Goal: Navigation & Orientation: Find specific page/section

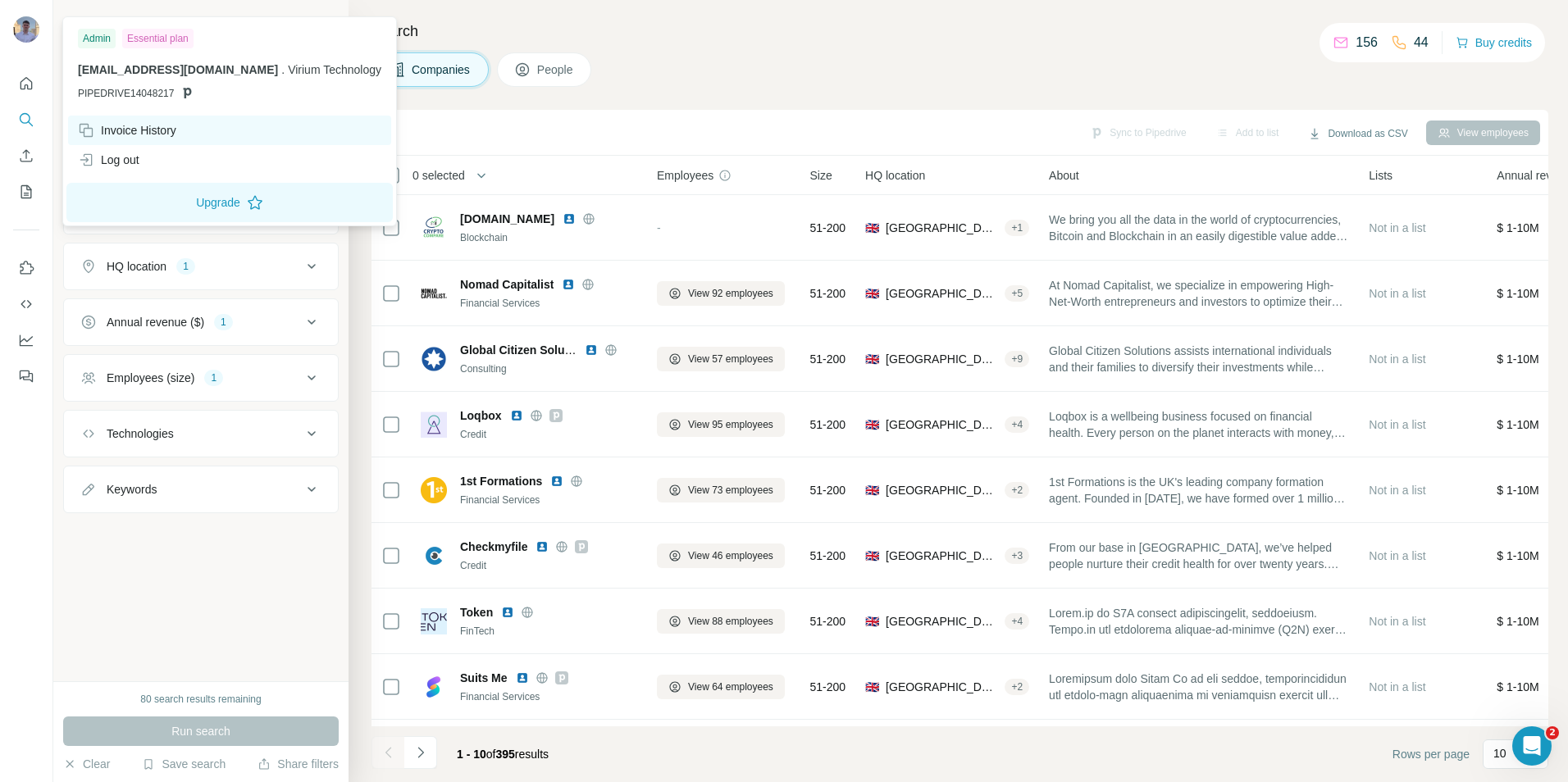
click at [124, 129] on div "Invoice History" at bounding box center [127, 130] width 98 height 16
click at [139, 130] on div "Invoice History" at bounding box center [127, 130] width 98 height 16
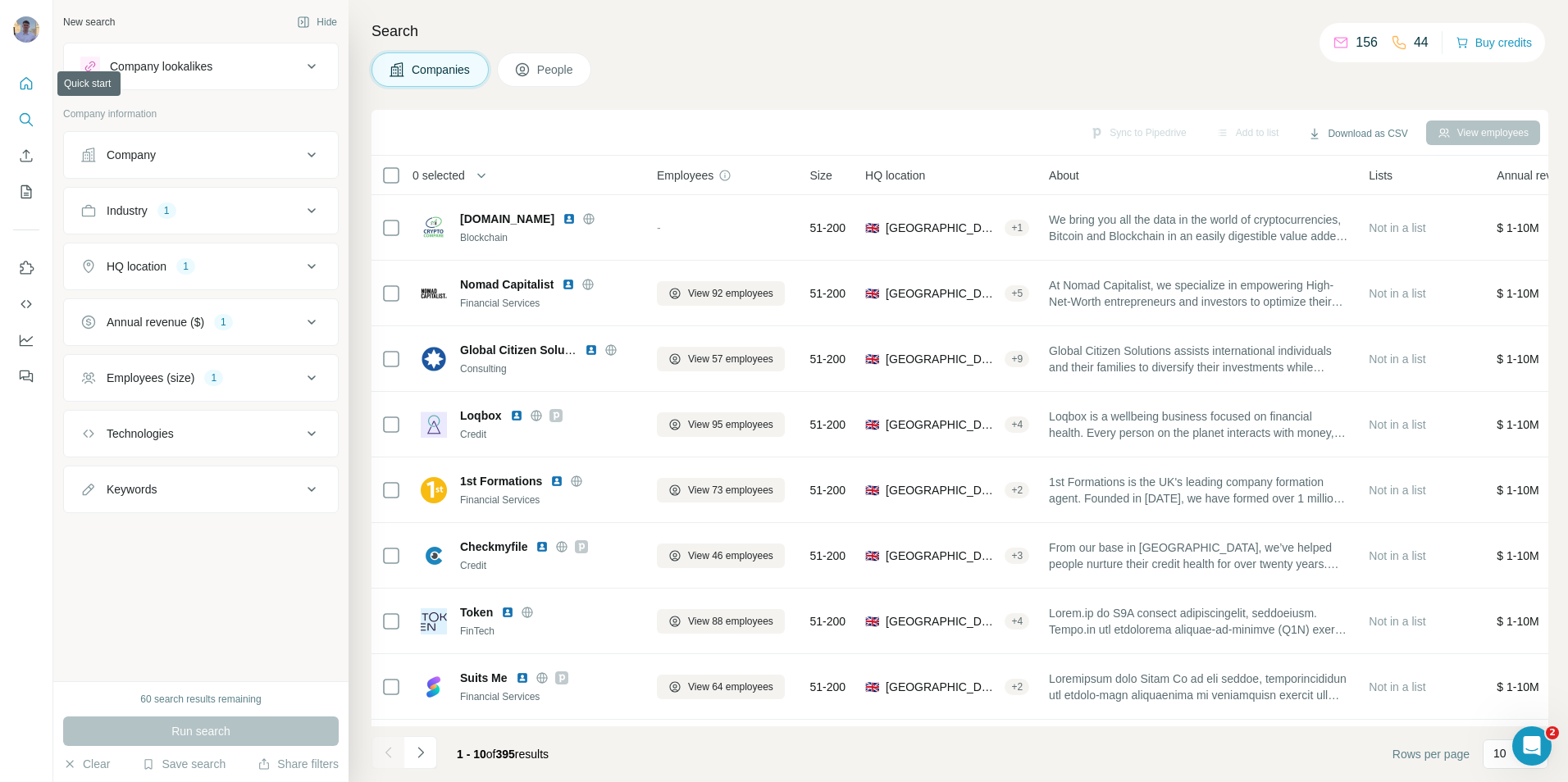
click at [29, 75] on icon "Quick start" at bounding box center [25, 83] width 16 height 16
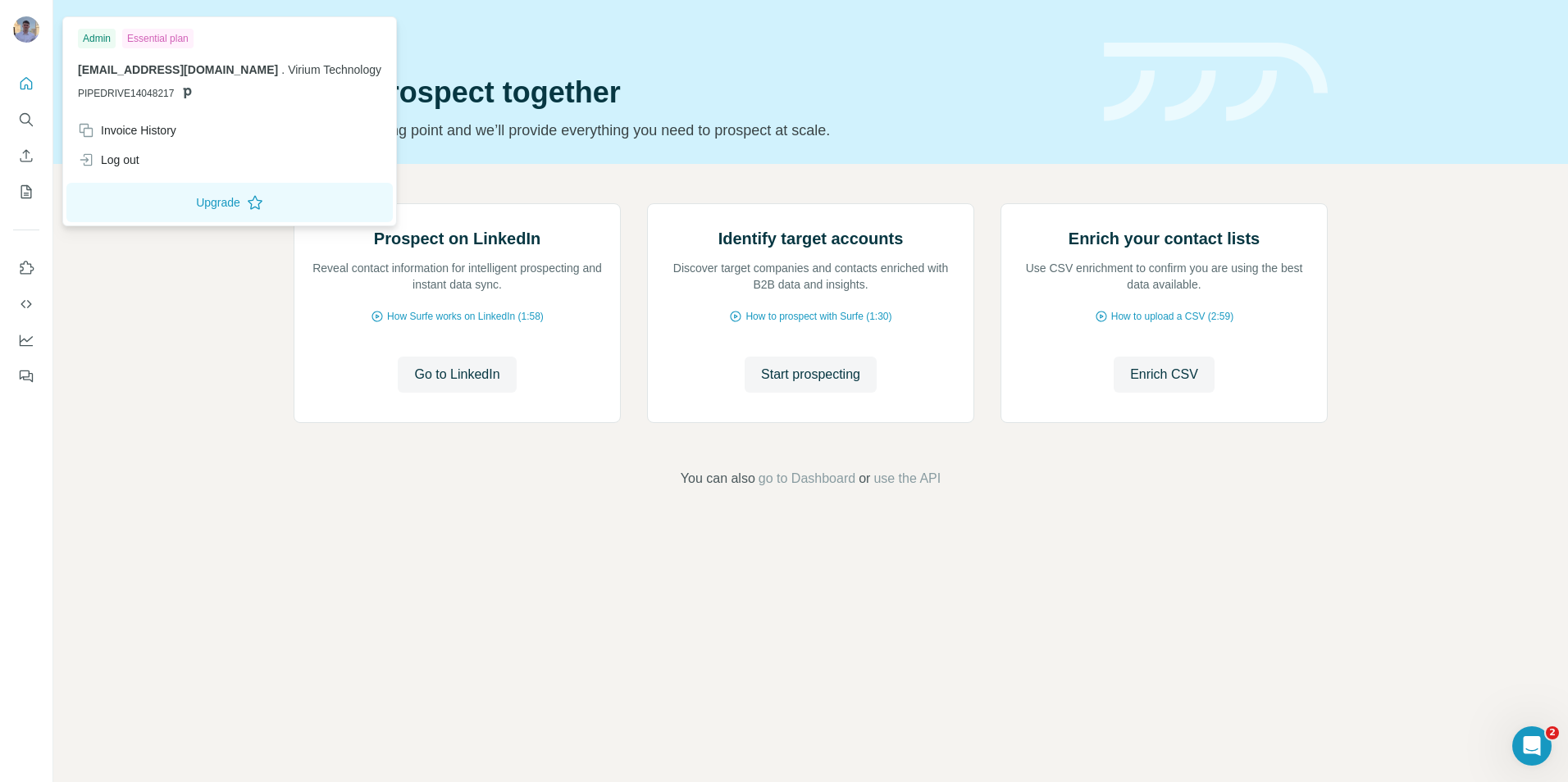
click at [28, 25] on img at bounding box center [26, 29] width 26 height 26
click at [191, 204] on button "Upgrade" at bounding box center [229, 203] width 326 height 40
click at [422, 22] on div "Quick start Let’s prospect together Pick your starting point and we’ll provide …" at bounding box center [810, 82] width 1514 height 164
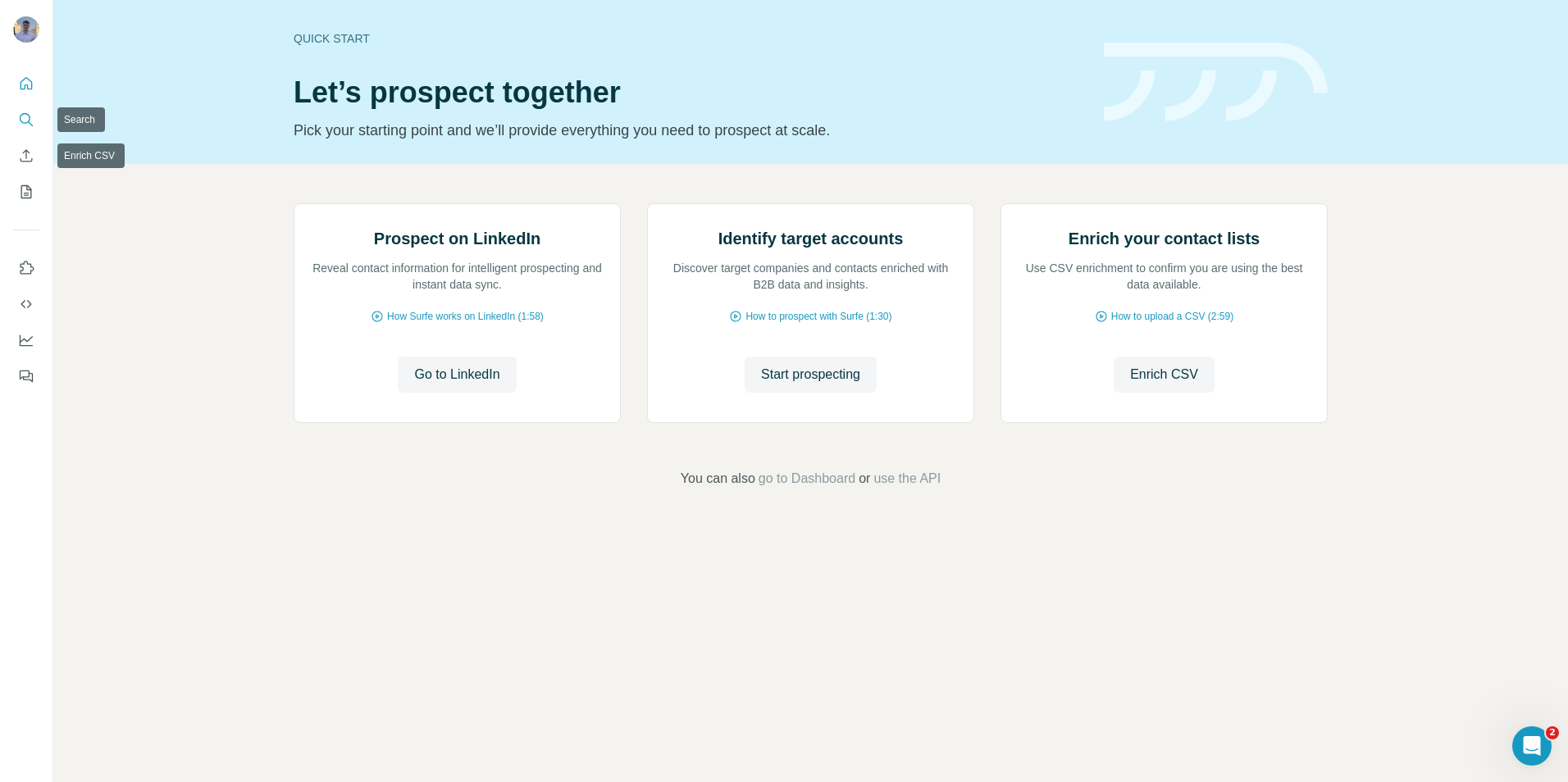
click at [26, 124] on icon "Search" at bounding box center [25, 119] width 16 height 16
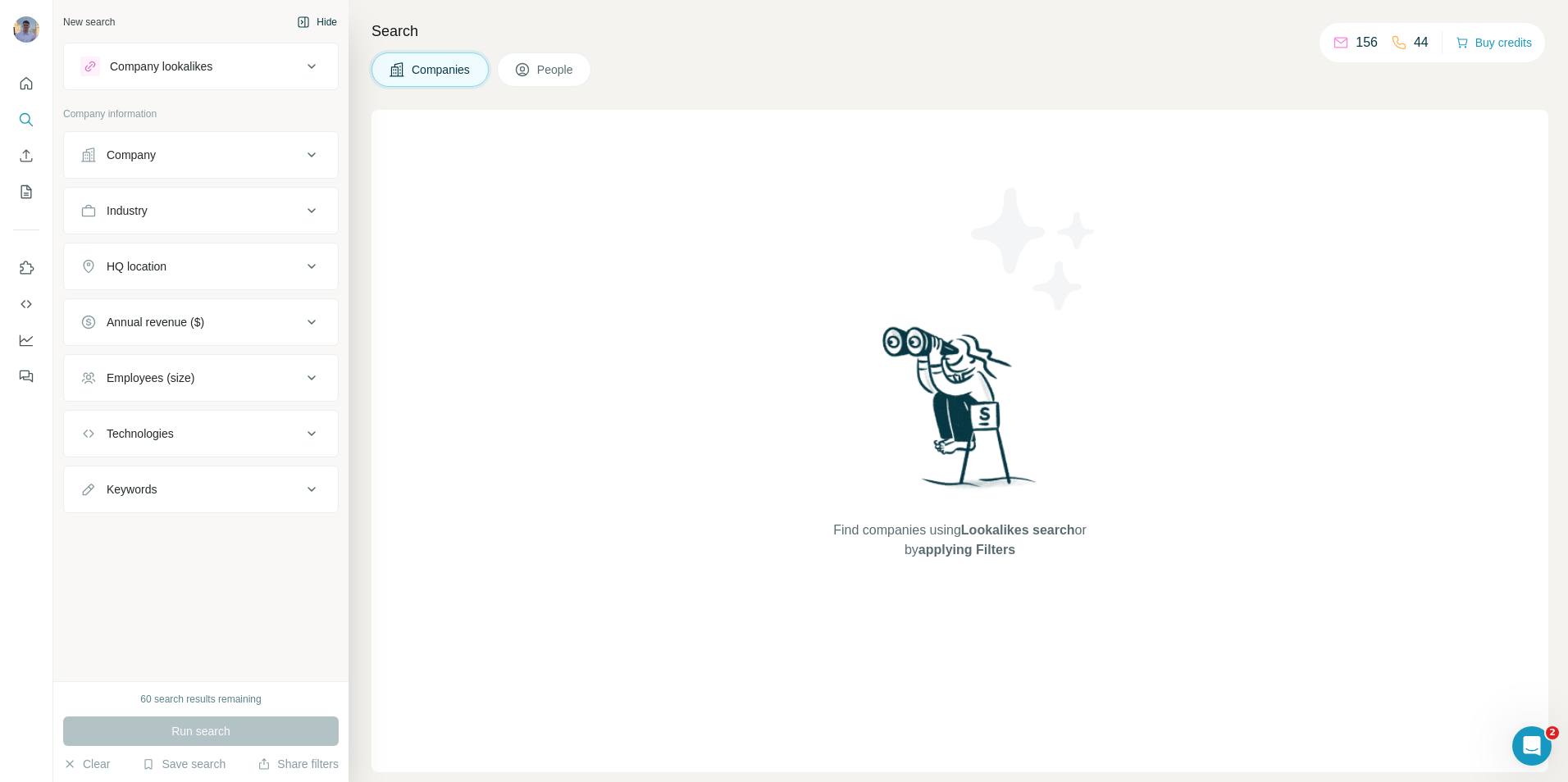
click at [319, 21] on button "Hide" at bounding box center [317, 22] width 63 height 24
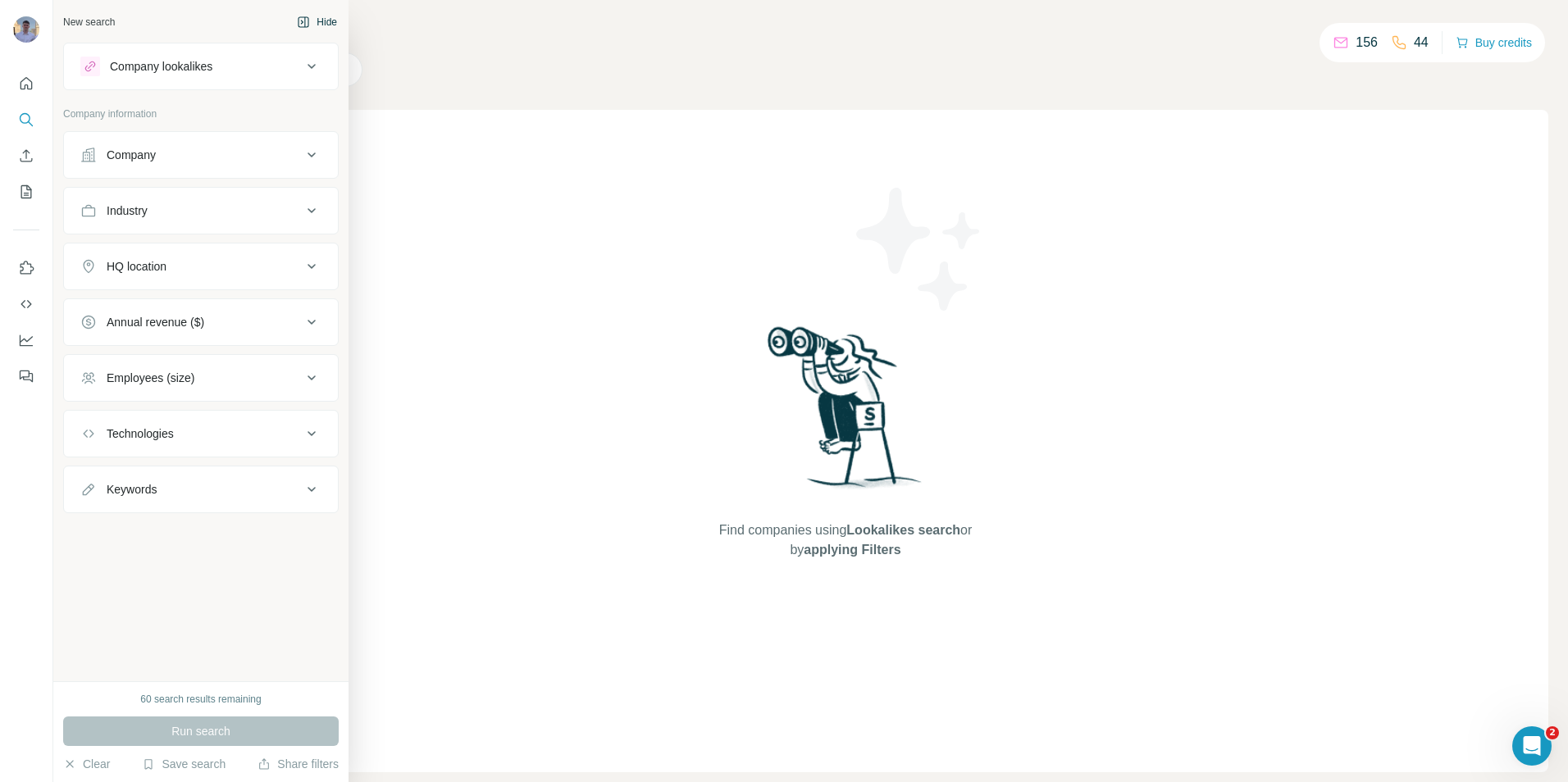
click at [311, 19] on button "Hide" at bounding box center [317, 22] width 63 height 24
click at [297, 22] on icon "button" at bounding box center [303, 23] width 13 height 13
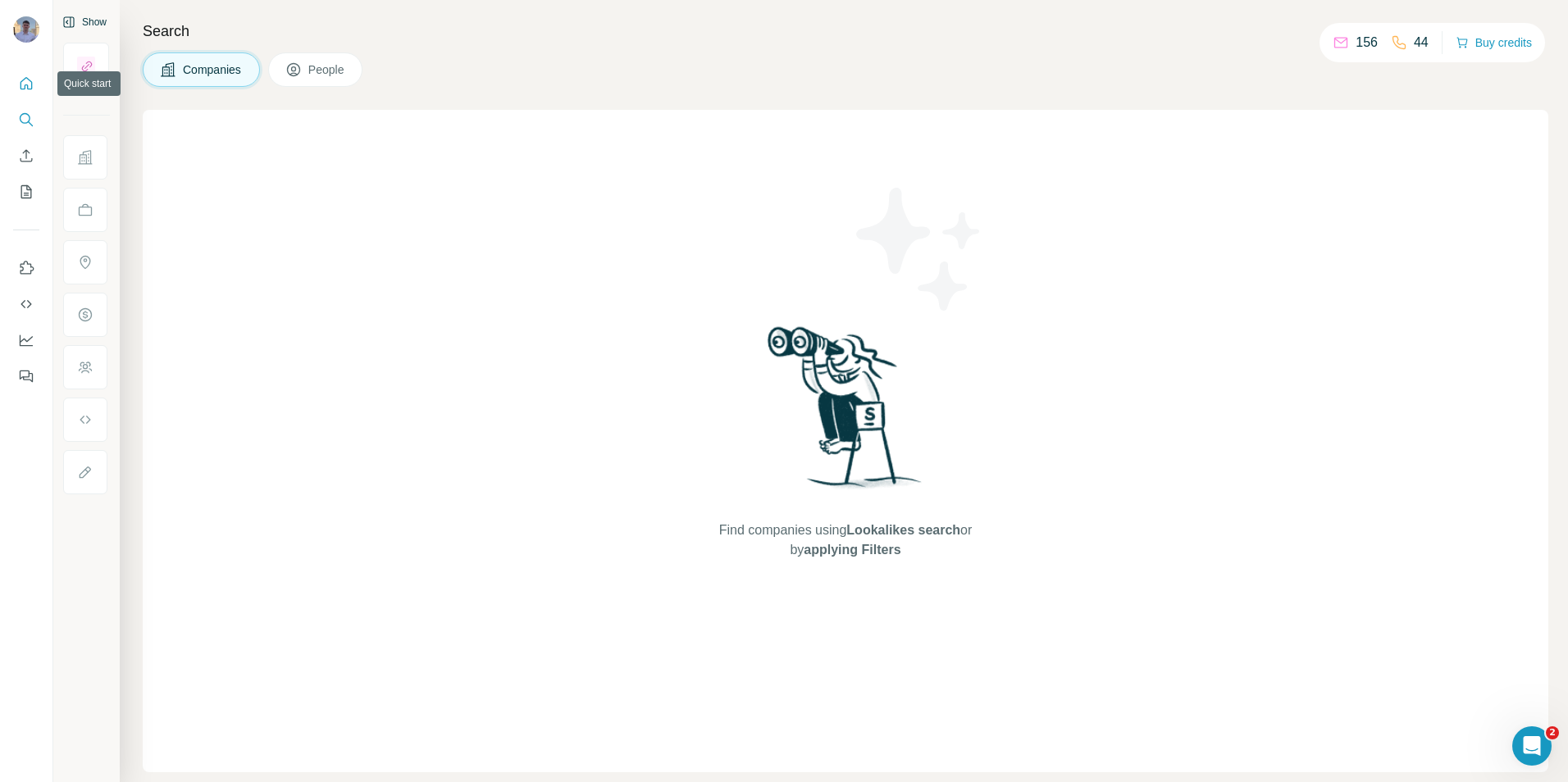
click at [27, 81] on icon "Quick start" at bounding box center [25, 83] width 16 height 16
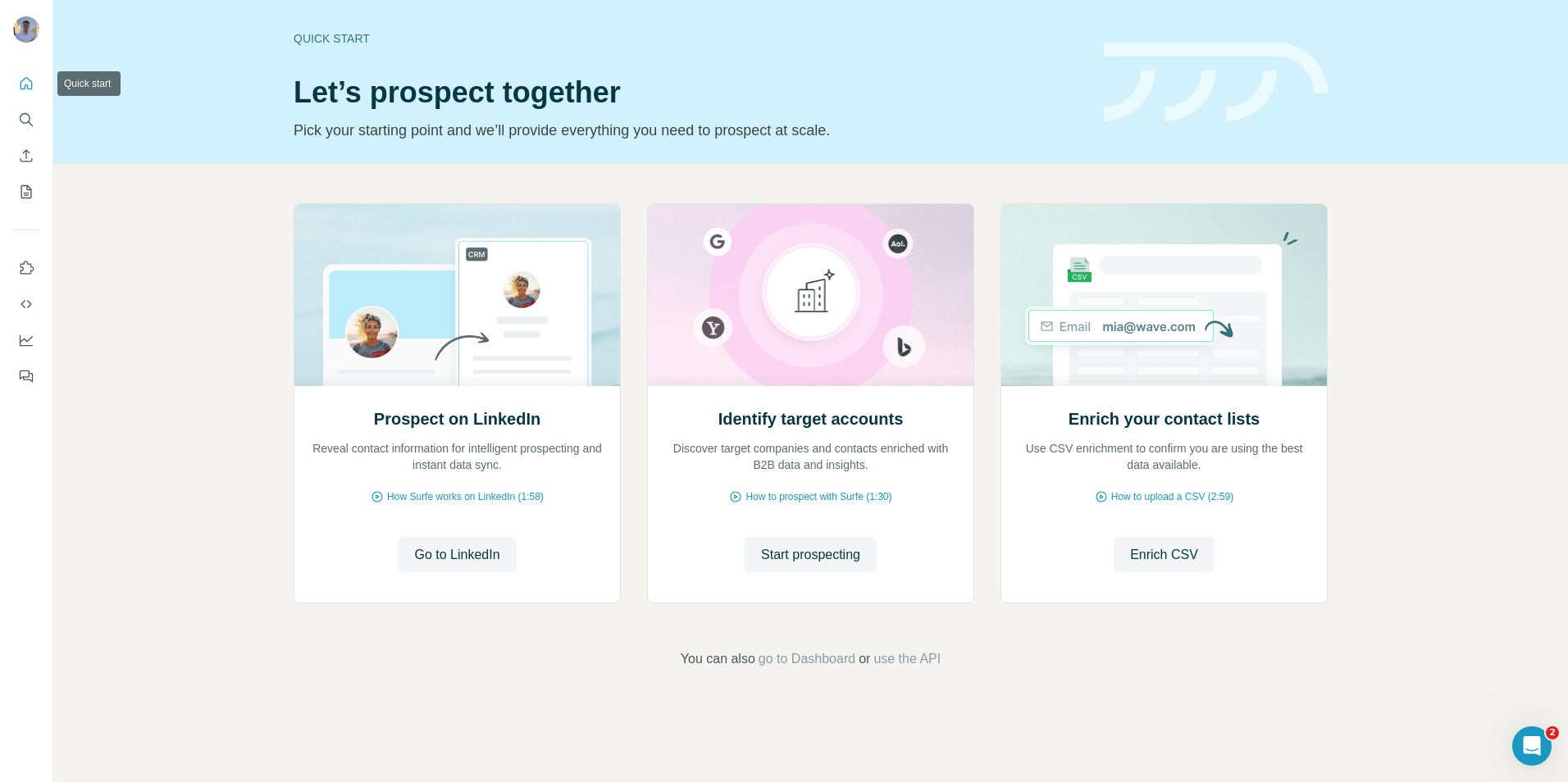
click at [25, 85] on icon "Quick start" at bounding box center [25, 83] width 16 height 16
click at [33, 187] on icon "My lists" at bounding box center [25, 191] width 16 height 16
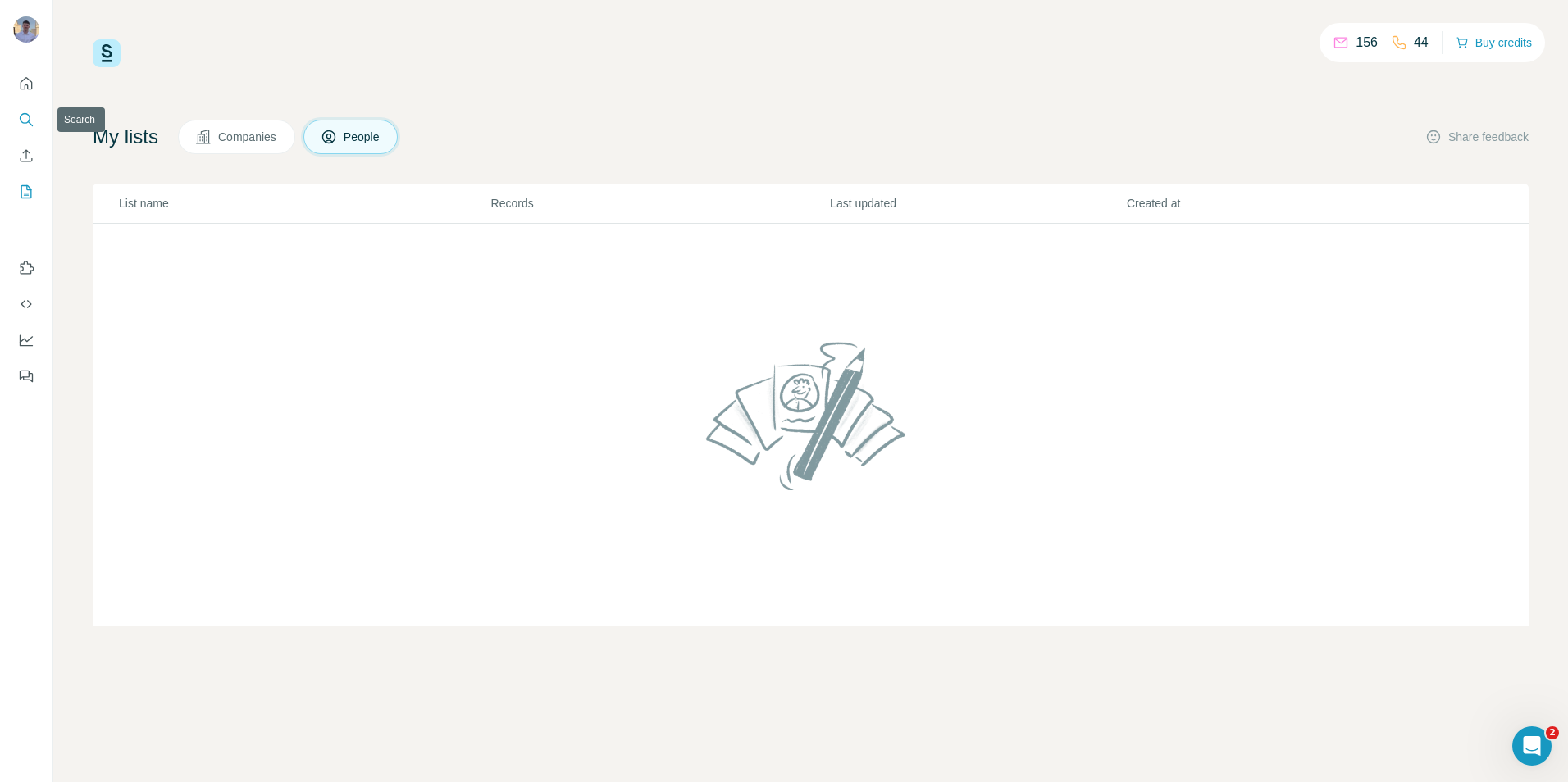
click at [24, 117] on icon "Search" at bounding box center [25, 119] width 16 height 16
